Goal: Task Accomplishment & Management: Use online tool/utility

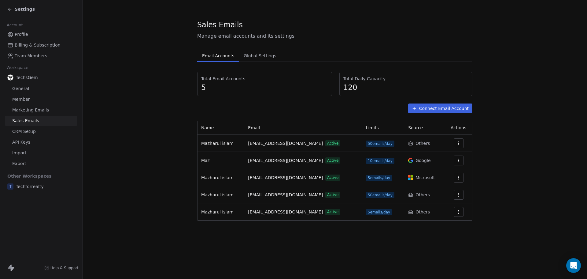
click at [457, 179] on icon "button" at bounding box center [459, 177] width 5 height 5
click at [508, 157] on html "Settings Account Profile Billing & Subscription Team Members Workspace TechsGem…" at bounding box center [293, 139] width 587 height 279
click at [326, 176] on span "Active" at bounding box center [333, 177] width 15 height 6
click at [505, 167] on section "Sales Emails Manage email accounts and its settings Email Accounts Email Accoun…" at bounding box center [335, 120] width 505 height 240
click at [177, 101] on section "Sales Emails Manage email accounts and its settings Email Accounts Email Accoun…" at bounding box center [335, 120] width 505 height 240
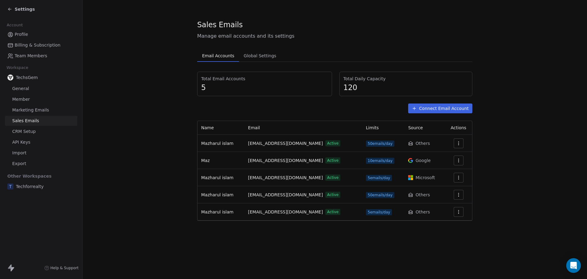
click at [41, 109] on span "Marketing Emails" at bounding box center [30, 110] width 37 height 6
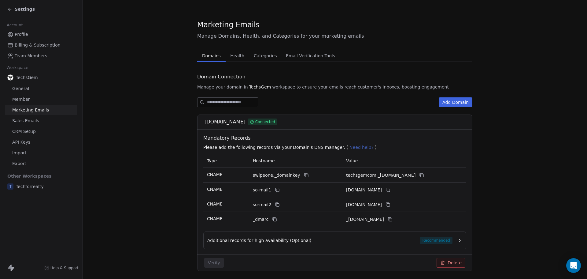
click at [37, 117] on link "Sales Emails" at bounding box center [41, 121] width 73 height 10
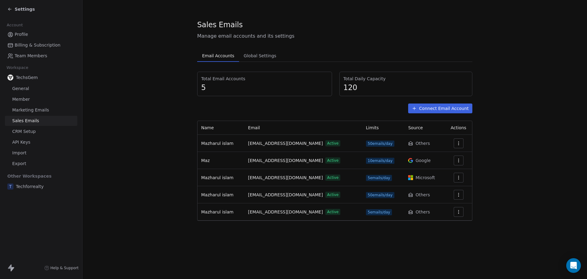
click at [31, 132] on span "CRM Setup" at bounding box center [24, 131] width 24 height 6
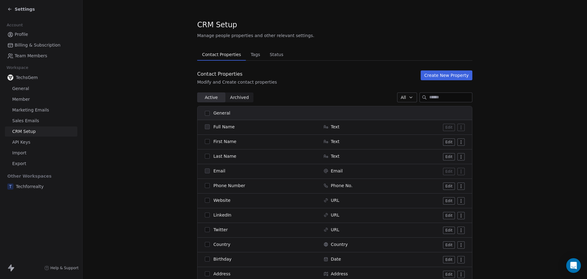
click at [26, 141] on span "API Keys" at bounding box center [21, 142] width 18 height 6
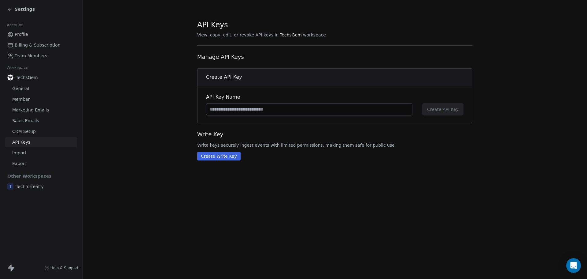
click at [13, 8] on div "Settings" at bounding box center [21, 9] width 28 height 6
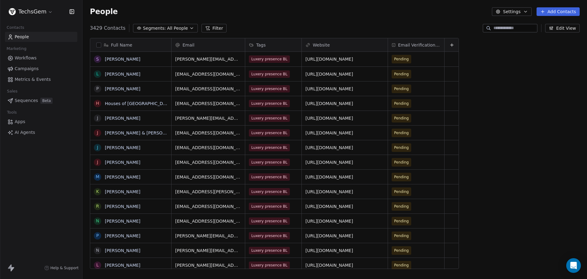
scroll to position [241, 500]
click at [26, 99] on span "Sequences" at bounding box center [26, 100] width 23 height 6
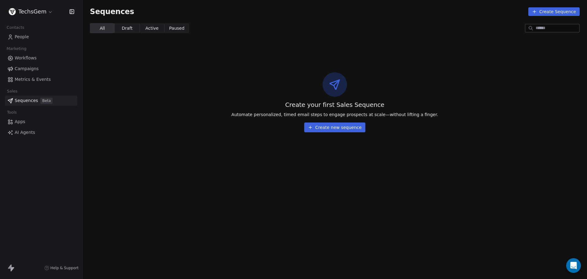
click at [341, 127] on button "Create new sequence" at bounding box center [334, 127] width 61 height 10
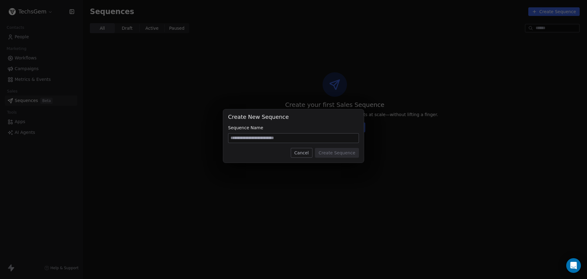
click at [308, 151] on button "Cancel" at bounding box center [302, 153] width 22 height 10
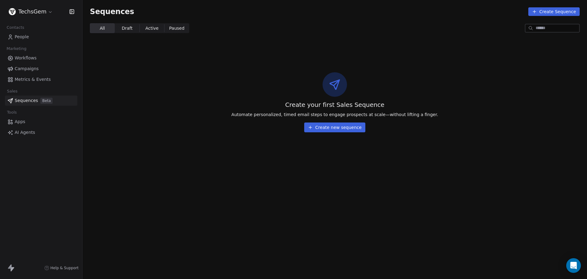
click at [565, 12] on button "Create Sequence" at bounding box center [554, 11] width 51 height 9
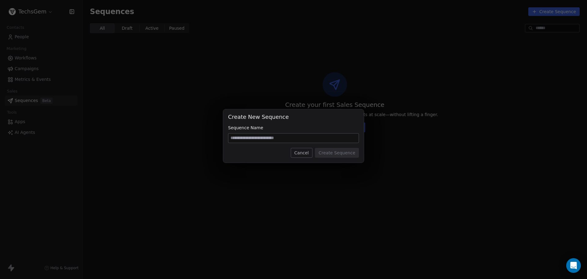
click at [305, 155] on button "Cancel" at bounding box center [302, 153] width 22 height 10
